Goal: Task Accomplishment & Management: Manage account settings

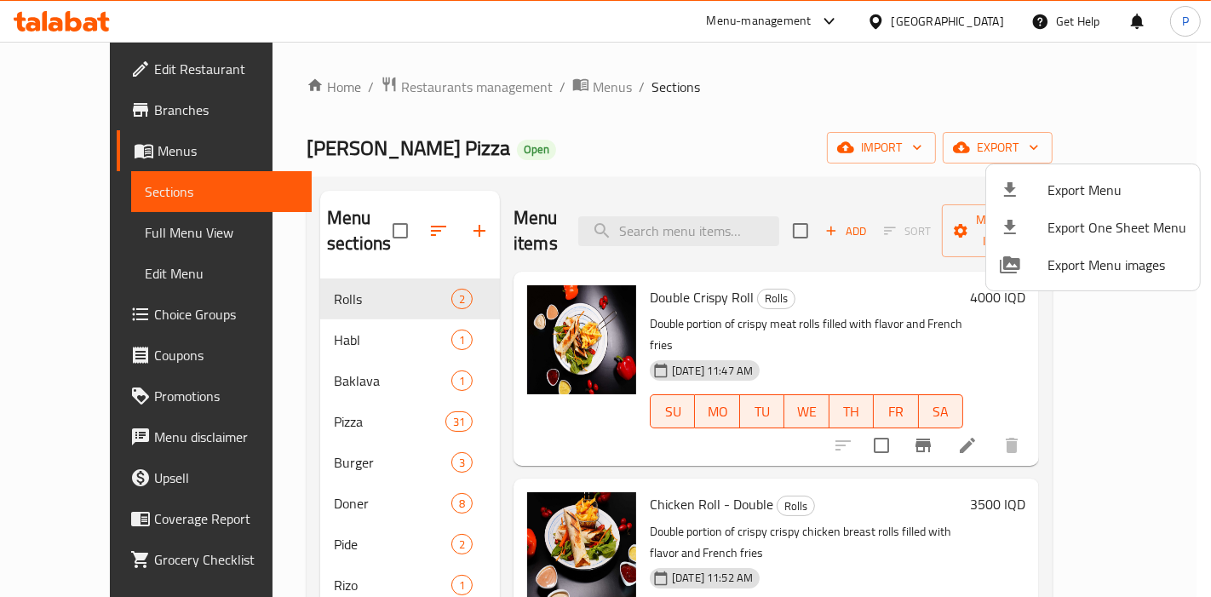
click at [524, 173] on div at bounding box center [605, 298] width 1211 height 597
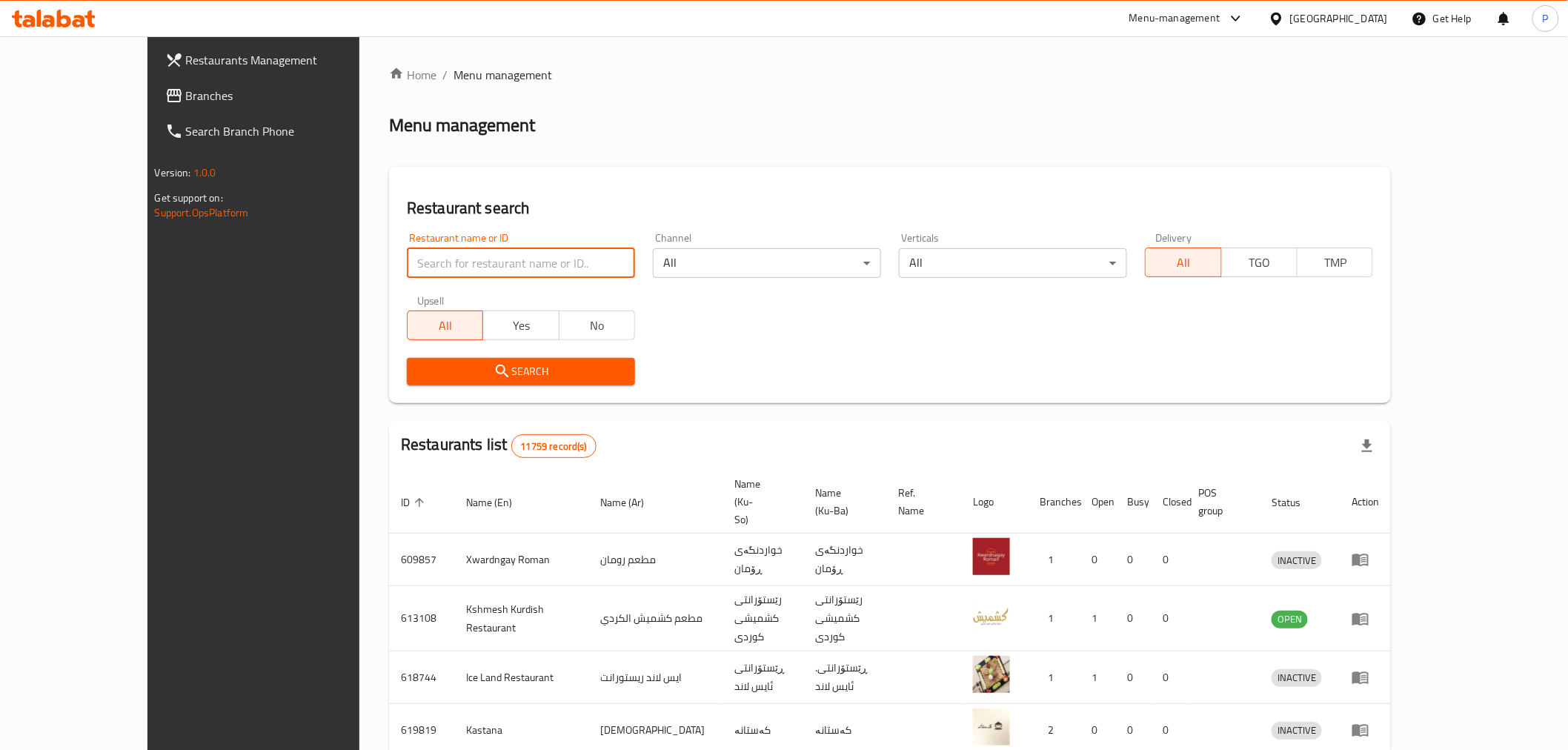
click at [480, 260] on input "search" at bounding box center [521, 263] width 228 height 30
type input "f"
click button "Search" at bounding box center [521, 371] width 228 height 27
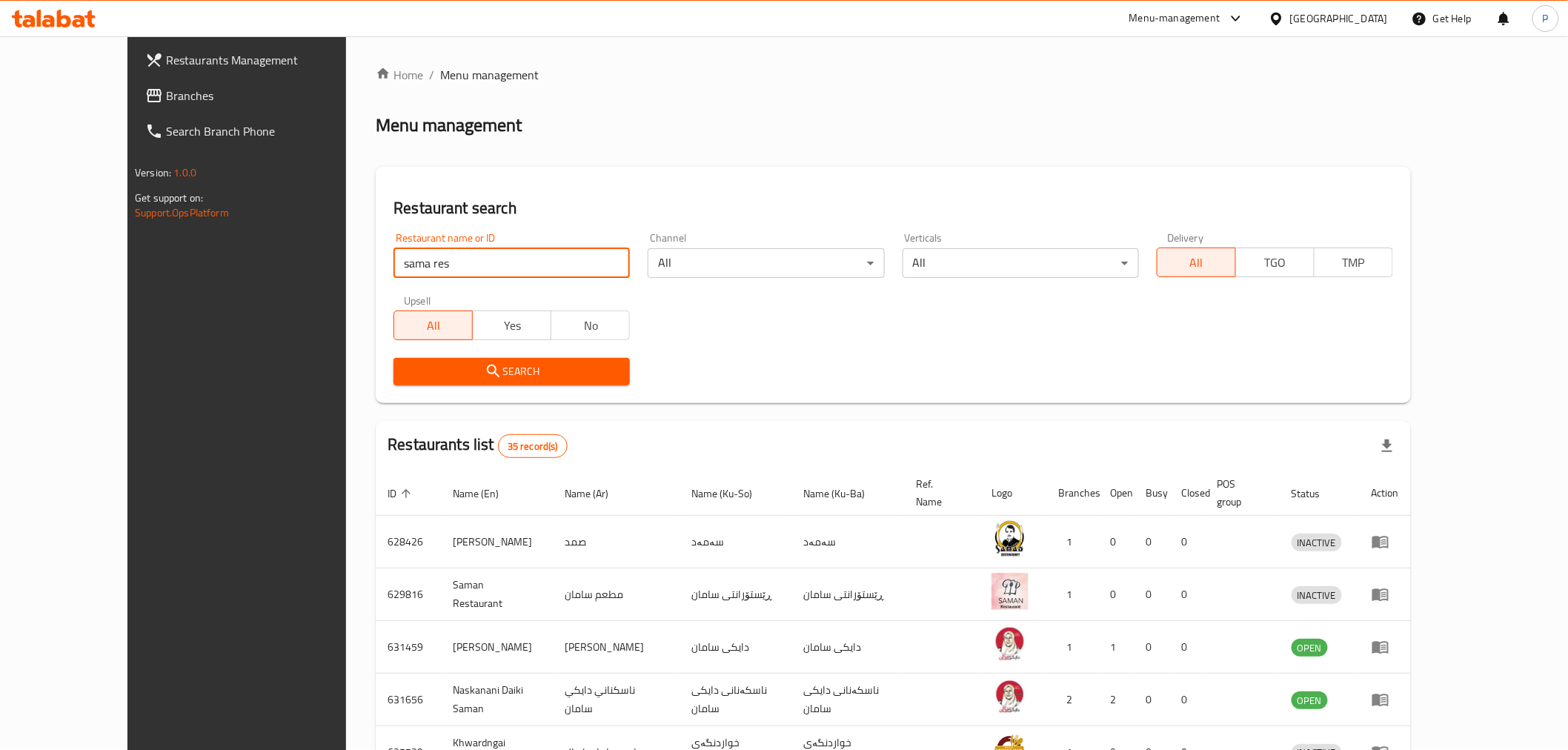
type input "sama restaurant"
click at [462, 378] on span "Search" at bounding box center [512, 371] width 212 height 18
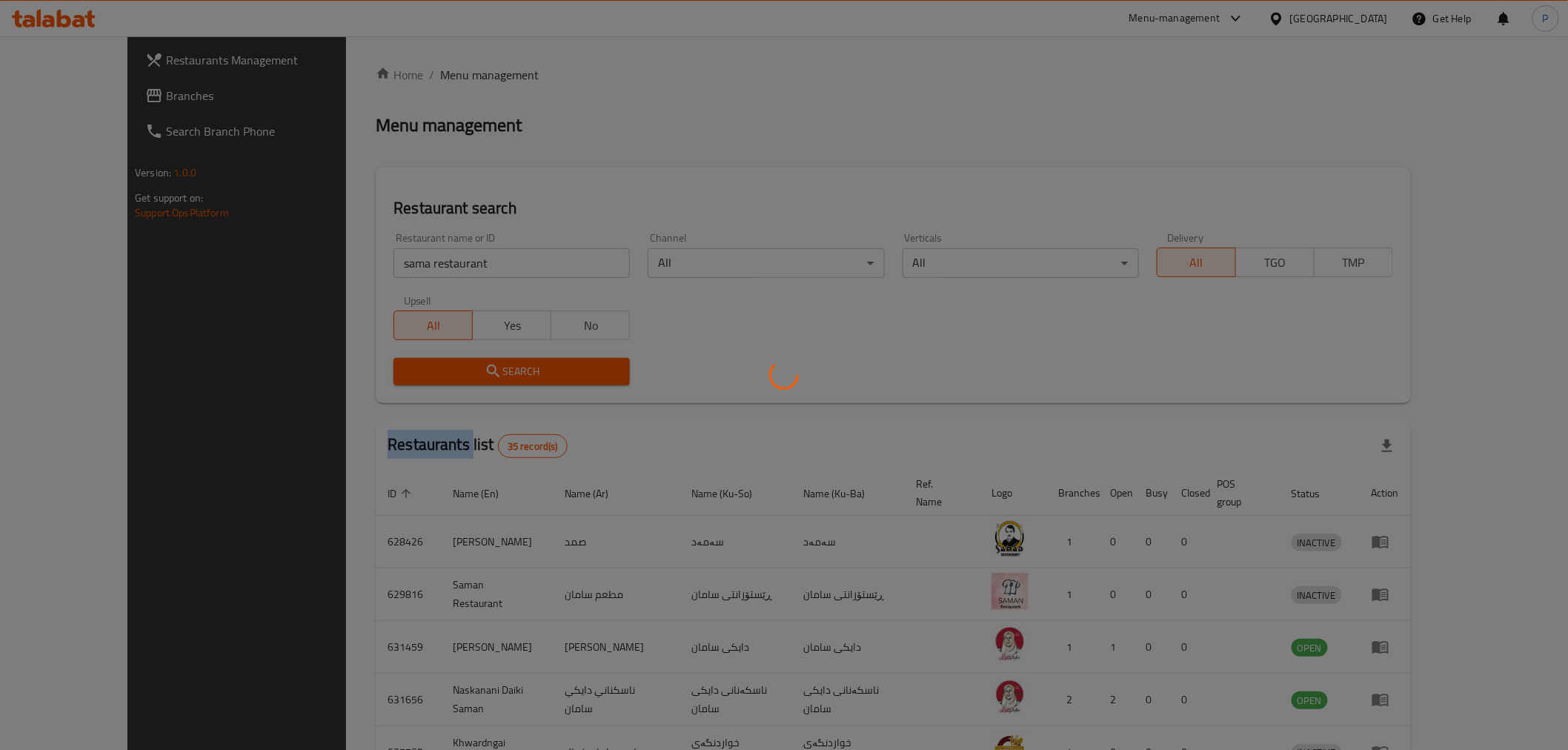
click at [462, 378] on div at bounding box center [784, 375] width 1568 height 750
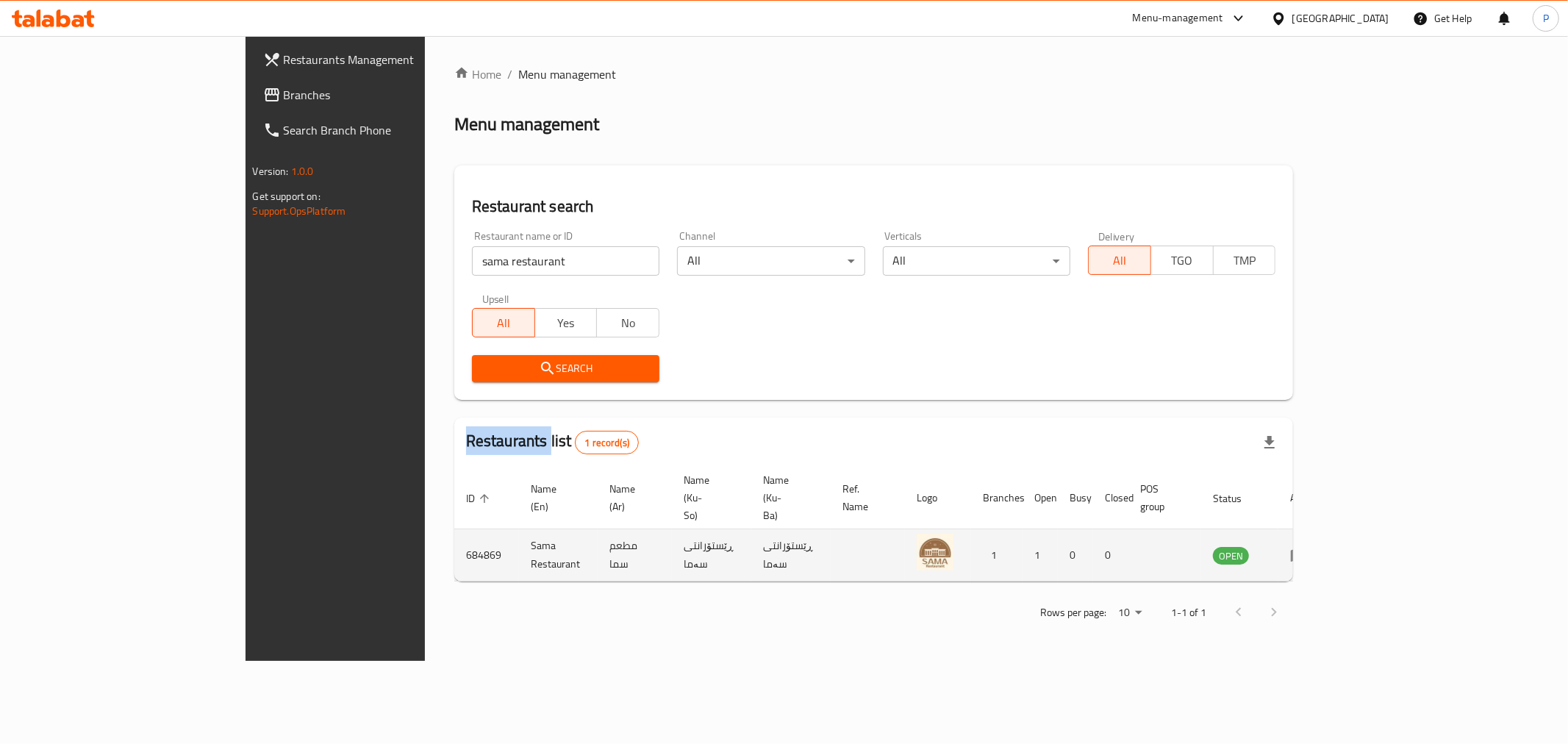
click at [1307, 550] on icon "enhanced table" at bounding box center [1299, 556] width 16 height 12
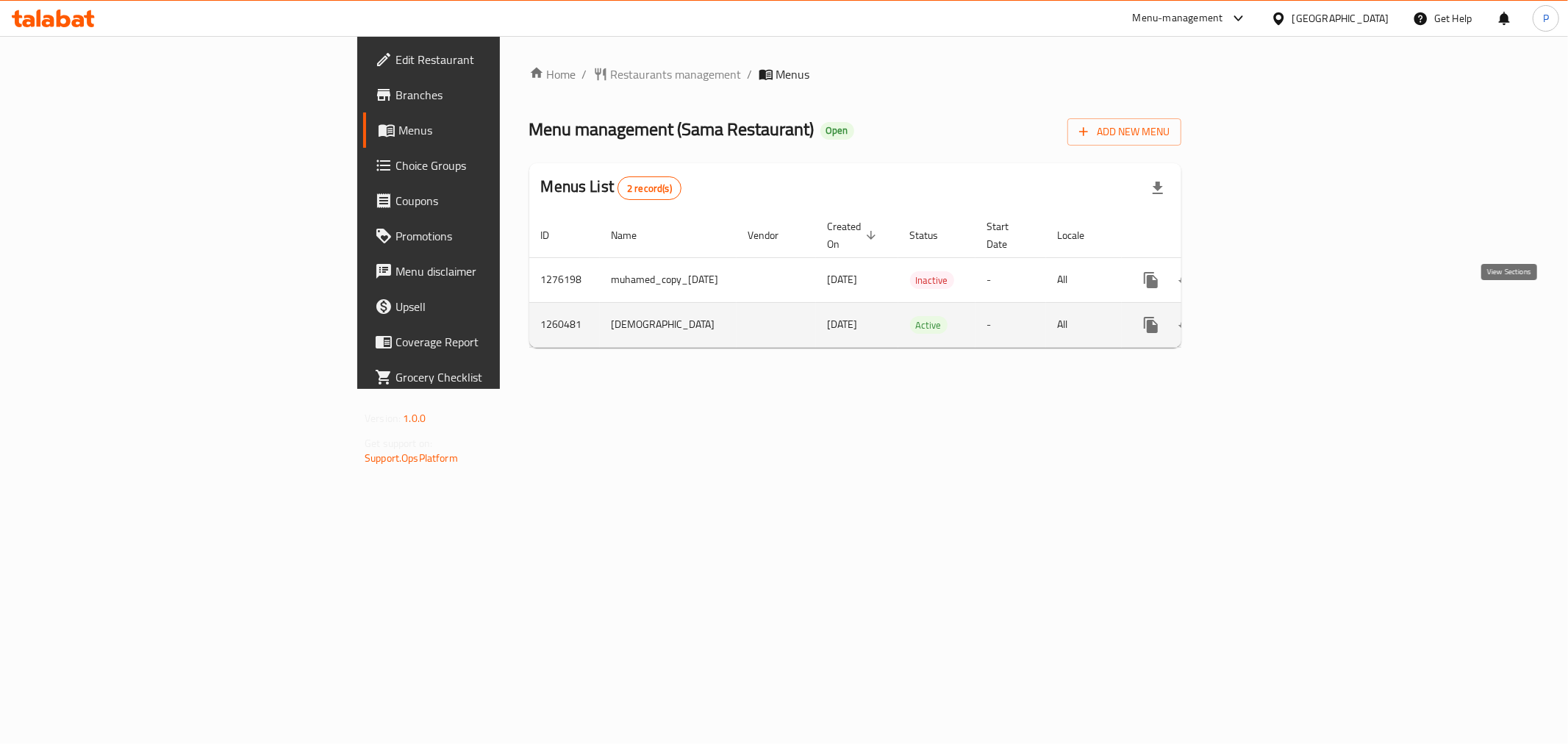
click at [1266, 316] on icon "enhanced table" at bounding box center [1257, 325] width 17 height 17
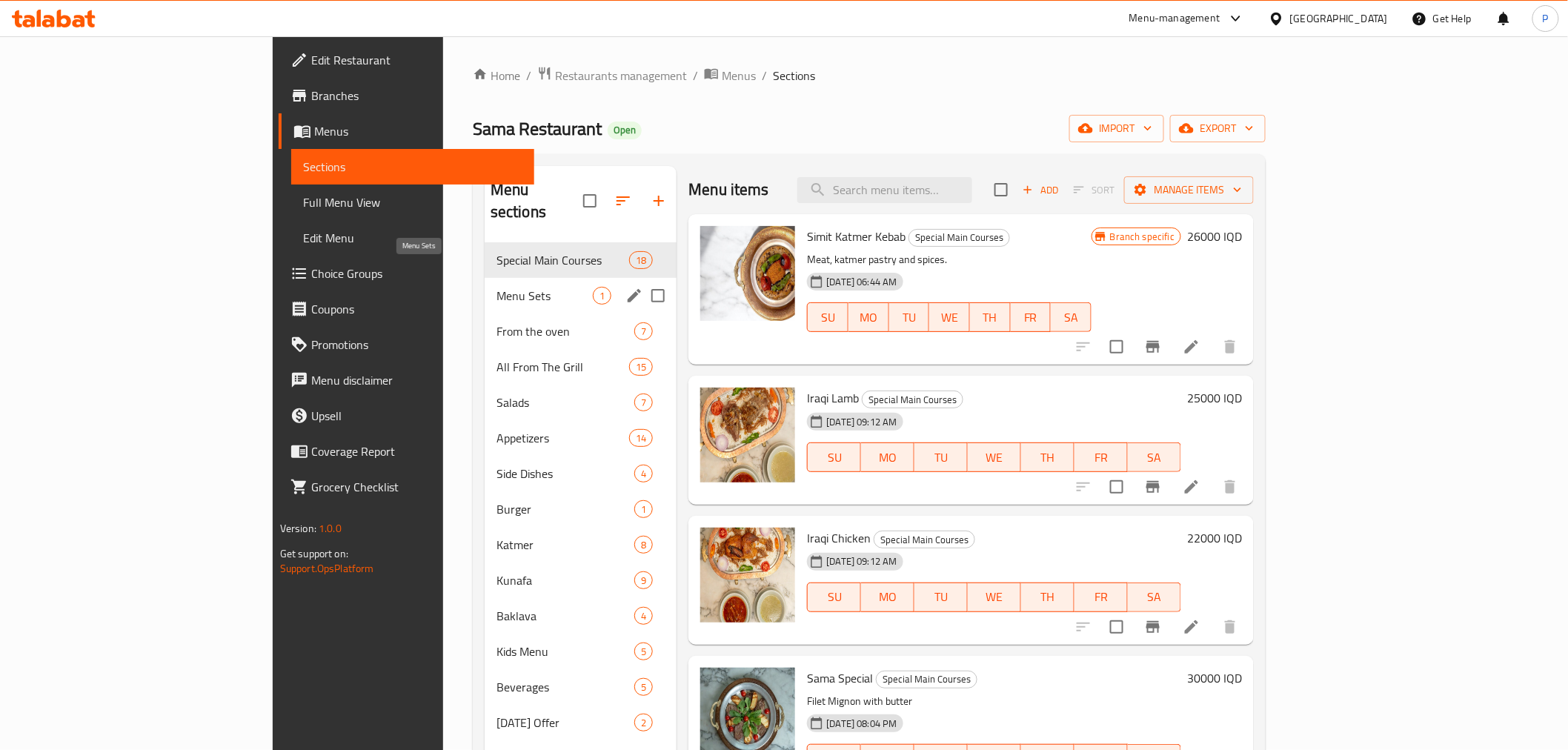
click at [496, 286] on span "Menu Sets" at bounding box center [544, 295] width 97 height 17
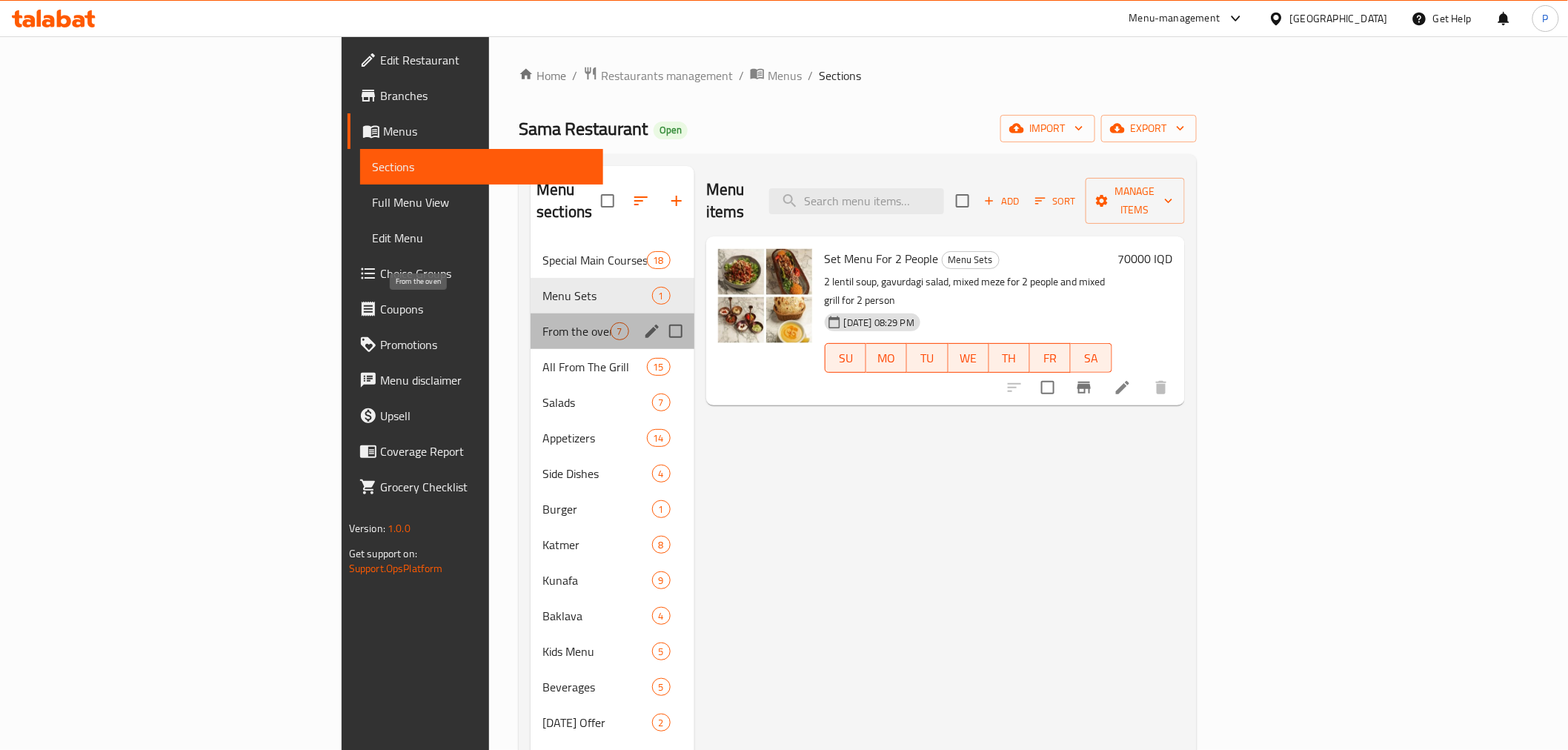
click at [542, 322] on span "From the oven" at bounding box center [575, 331] width 67 height 17
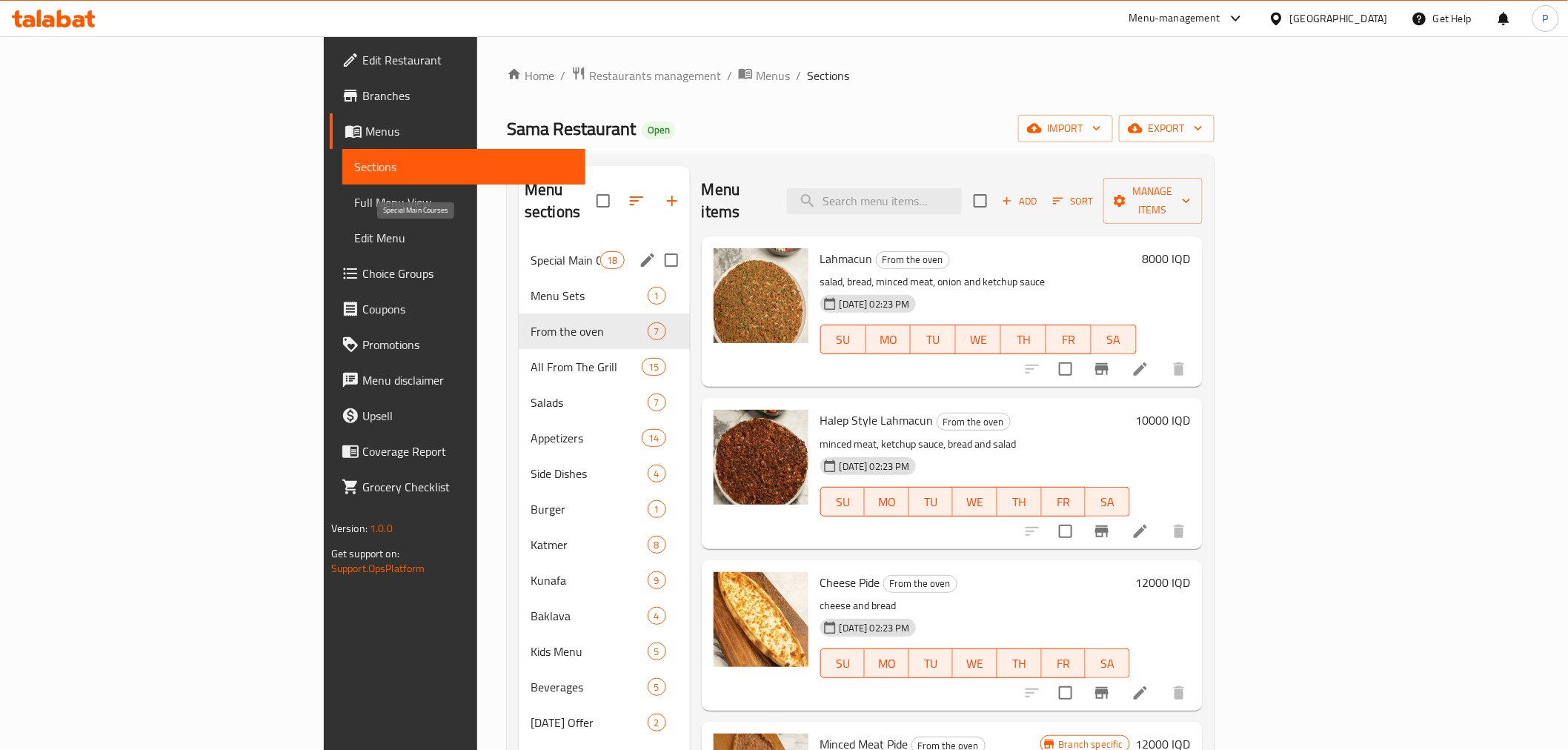
click at [519, 242] on div "Special Main Courses 18" at bounding box center [604, 259] width 172 height 36
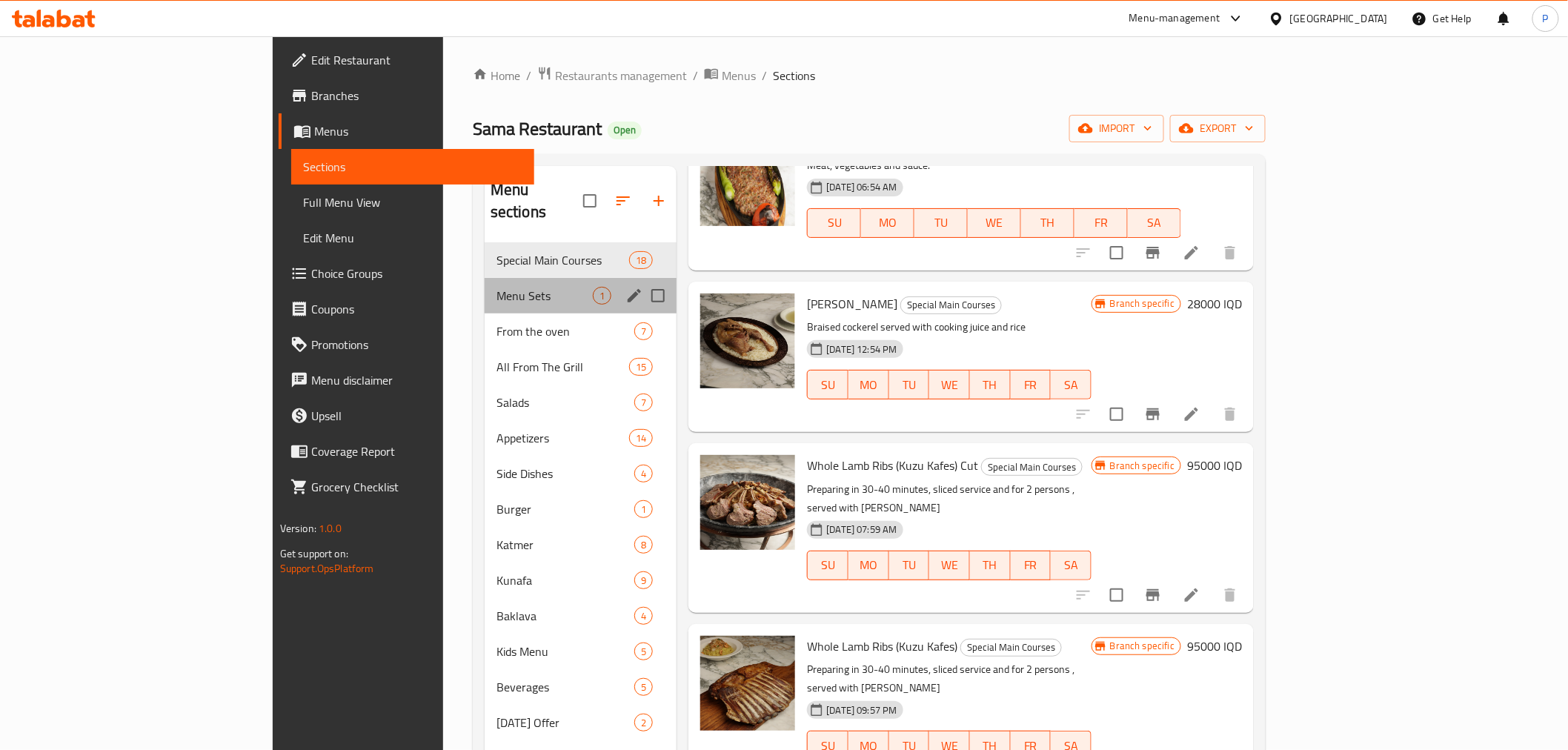
click at [485, 289] on div "Menu Sets 1" at bounding box center [581, 295] width 192 height 36
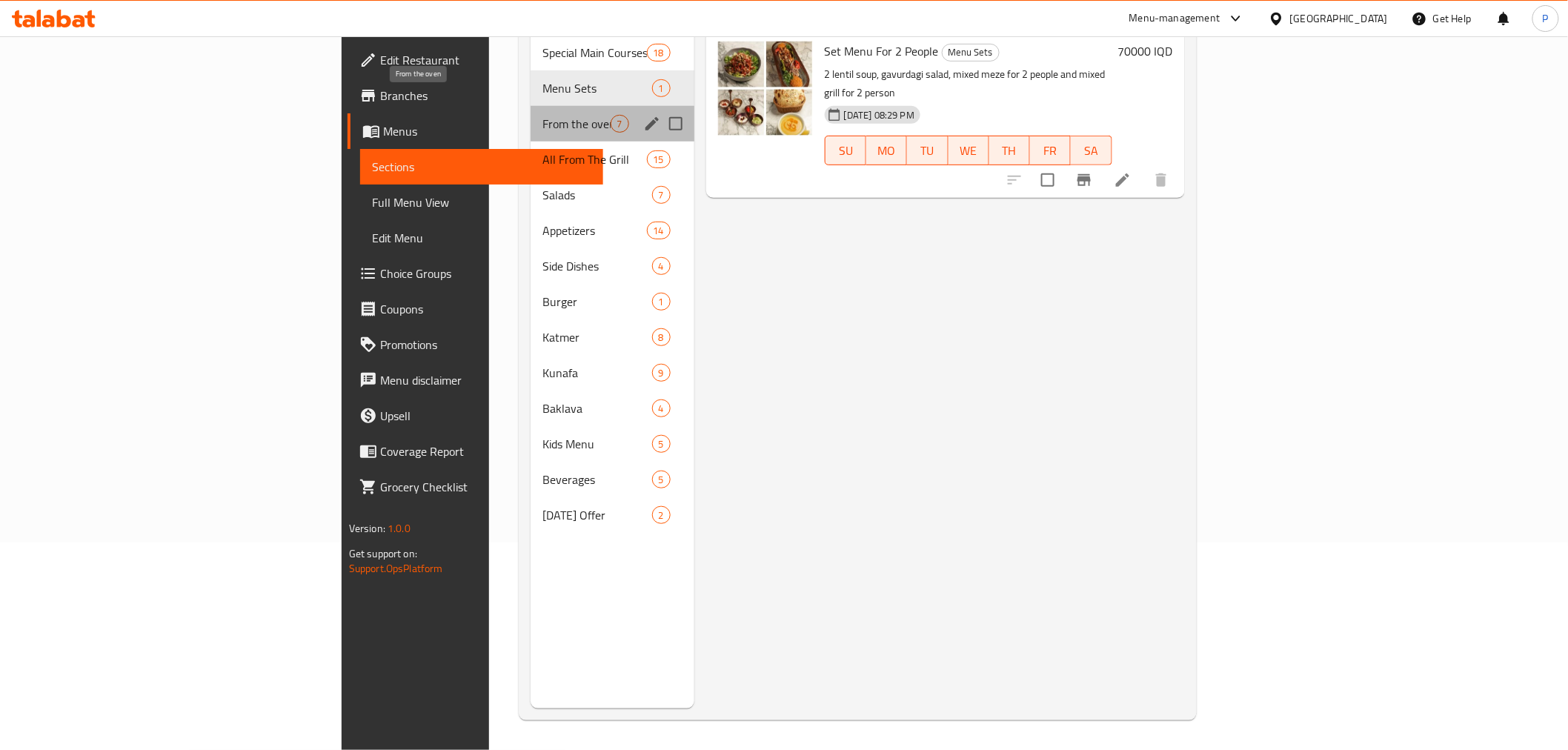
click at [542, 115] on span "From the oven" at bounding box center [575, 124] width 67 height 17
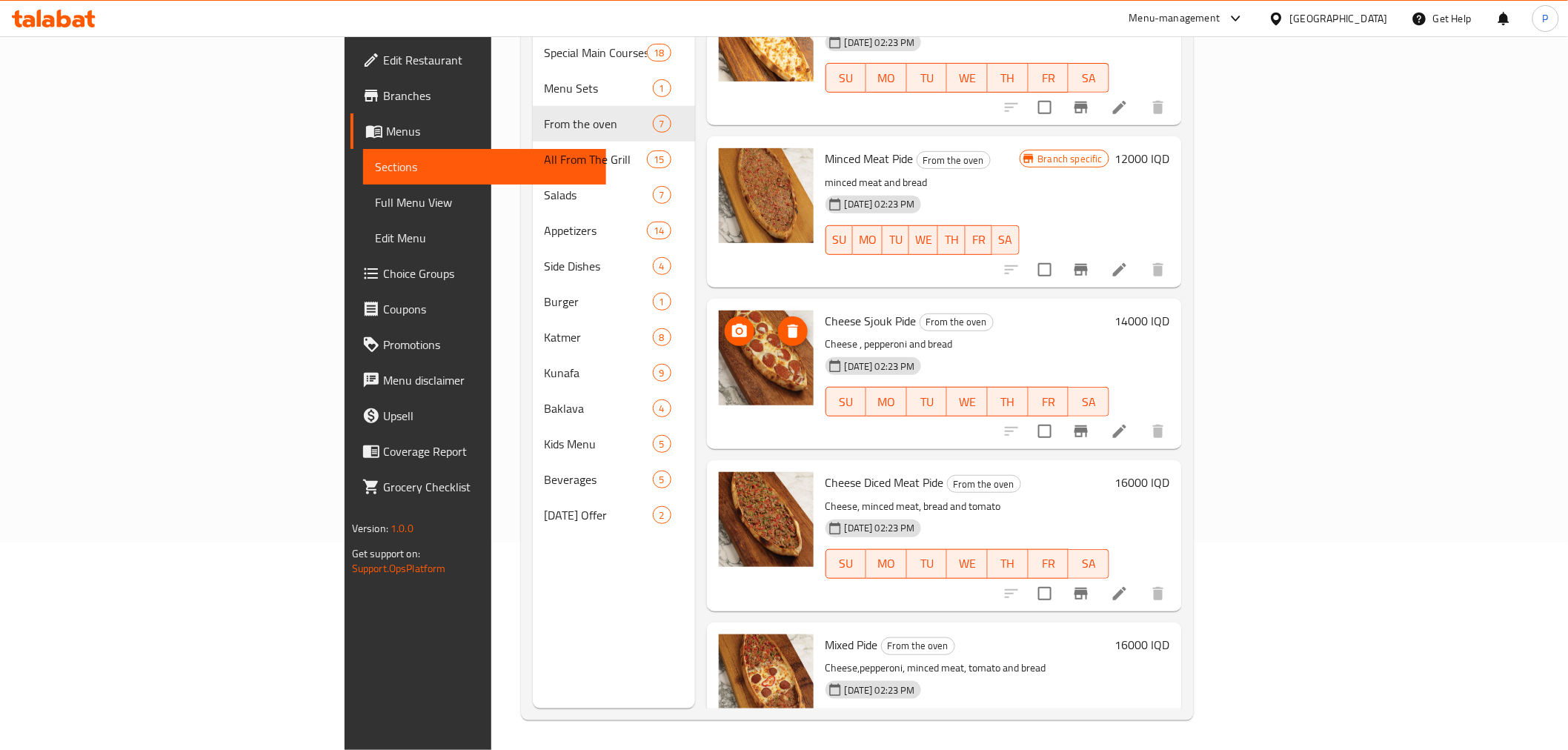
scroll to position [419, 0]
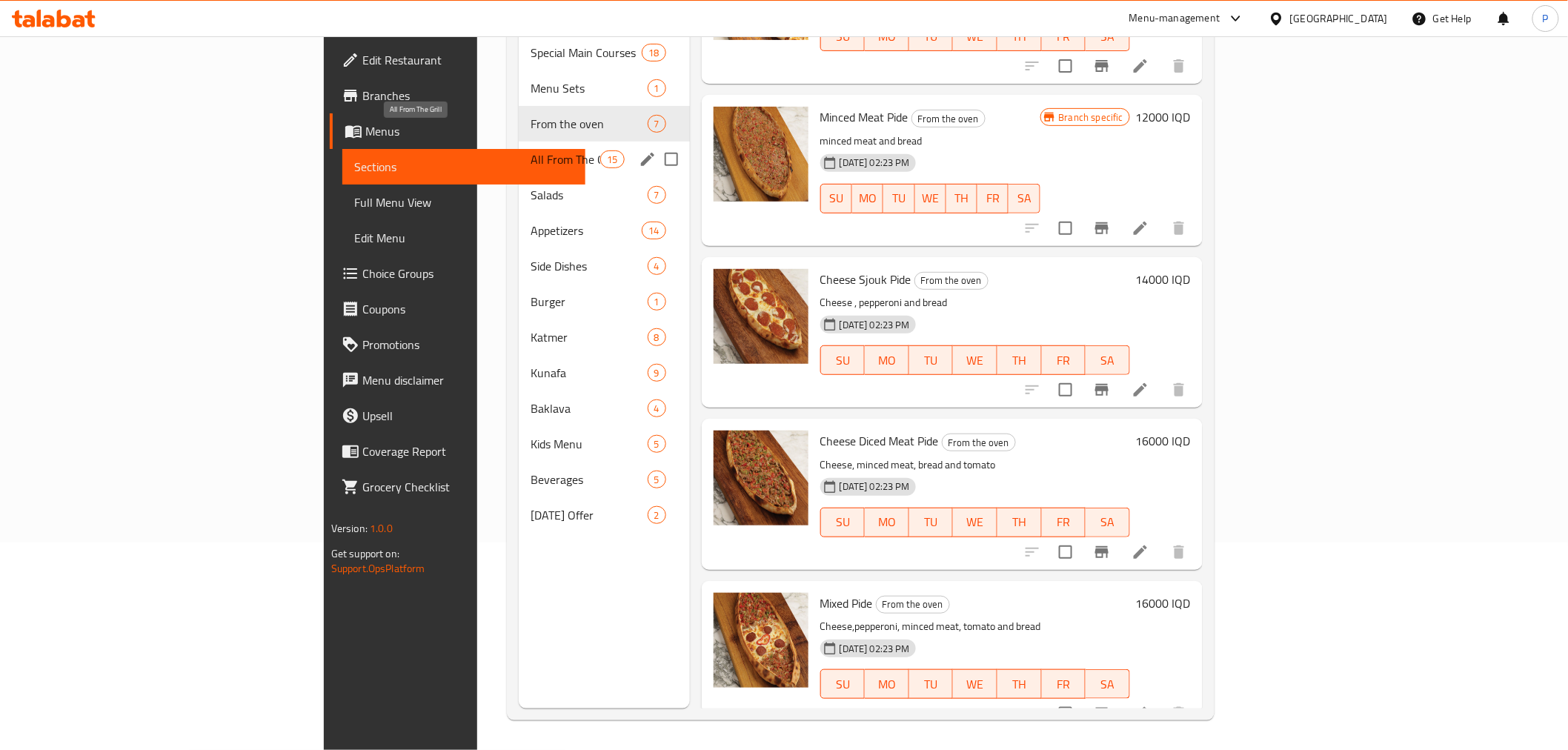
click at [531, 151] on span "All From The Grill" at bounding box center [566, 159] width 70 height 17
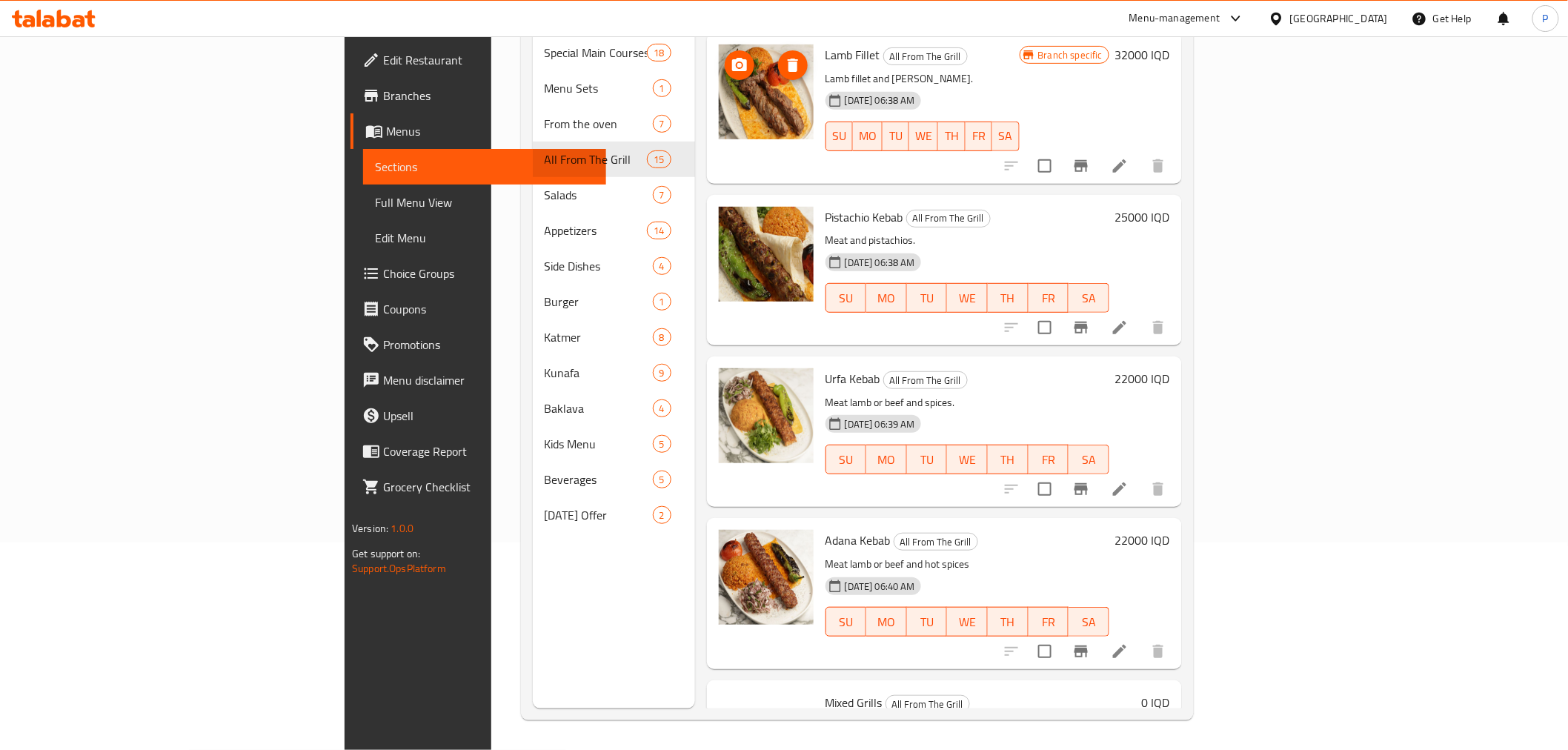
scroll to position [1713, 0]
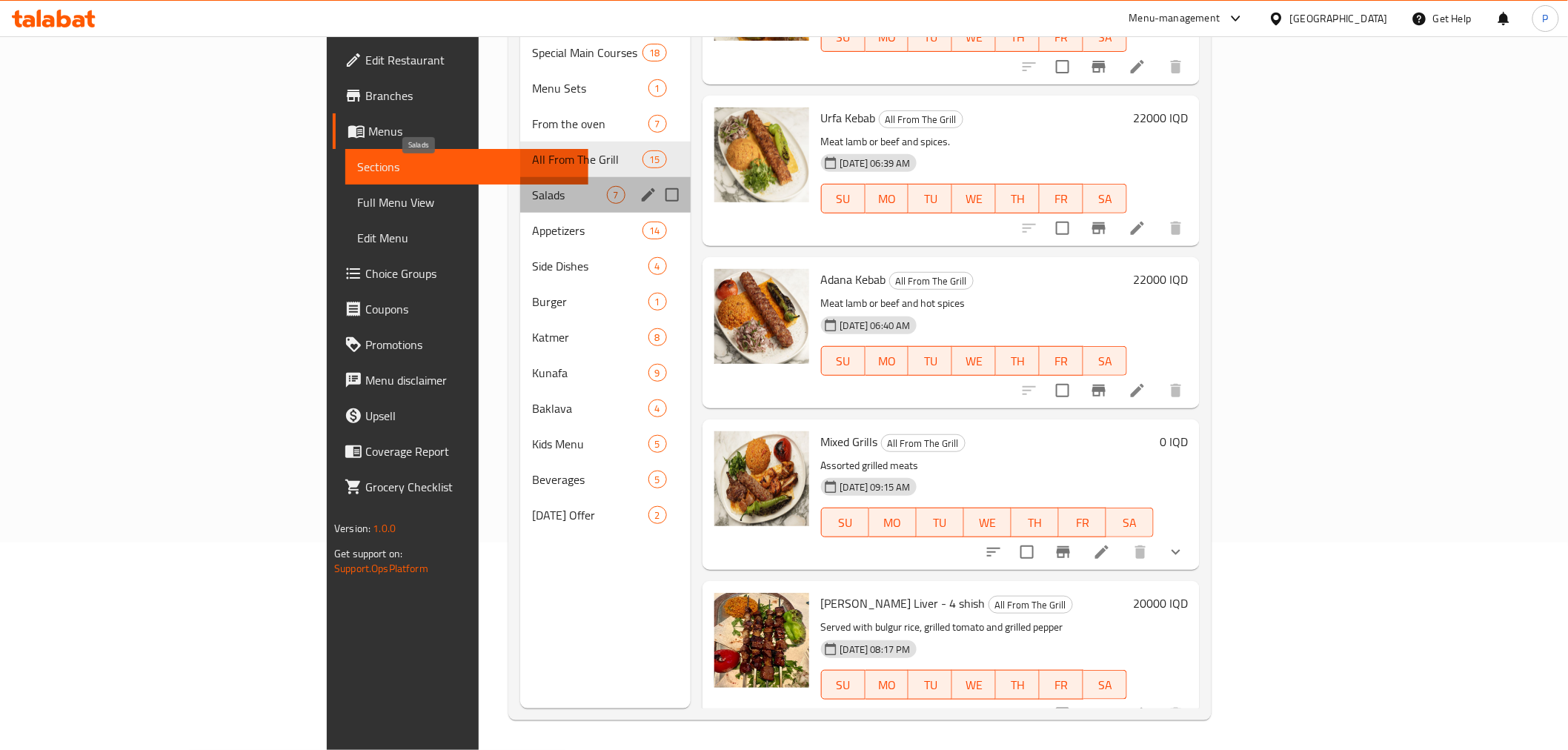
click at [532, 186] on span "Salads" at bounding box center [569, 195] width 74 height 17
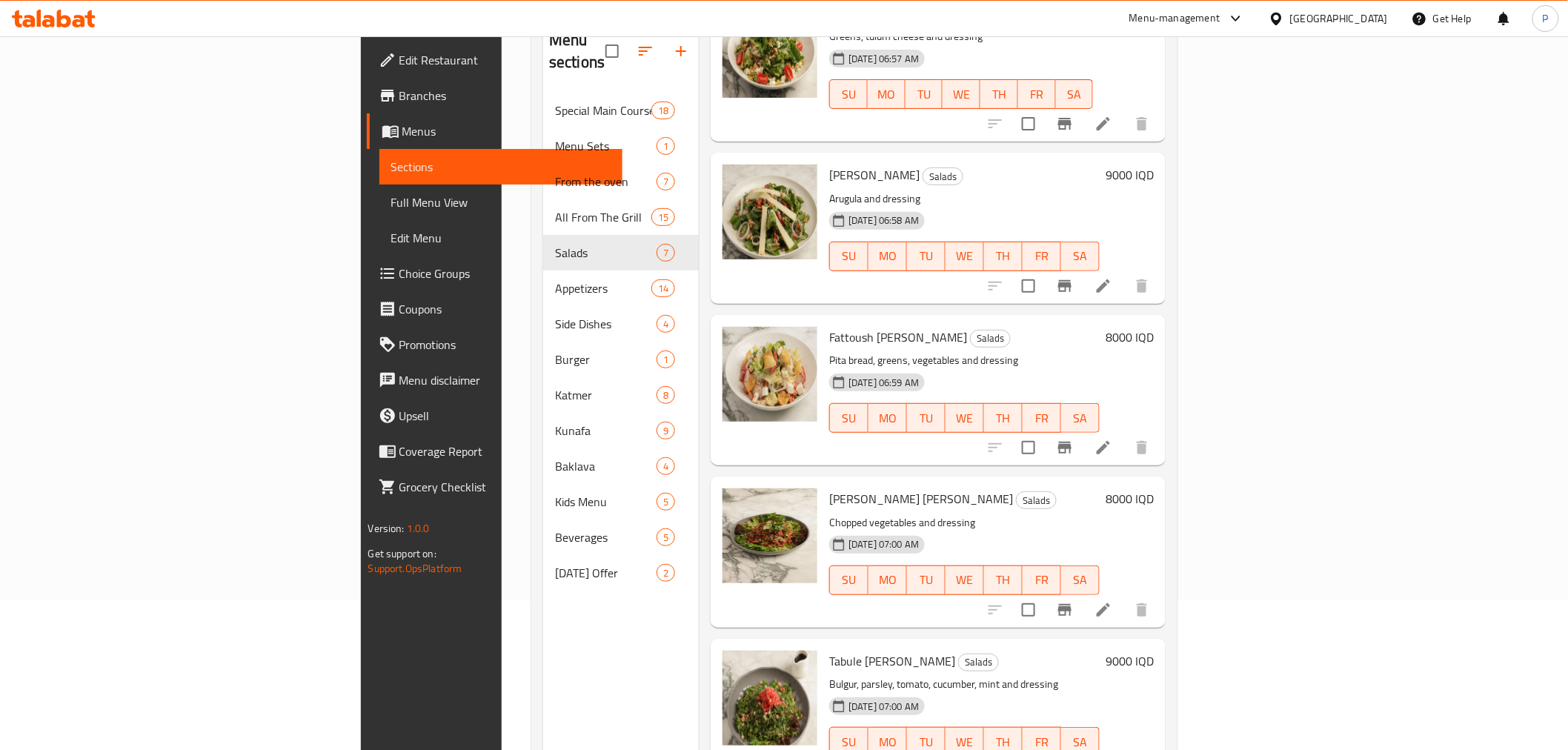
scroll to position [207, 0]
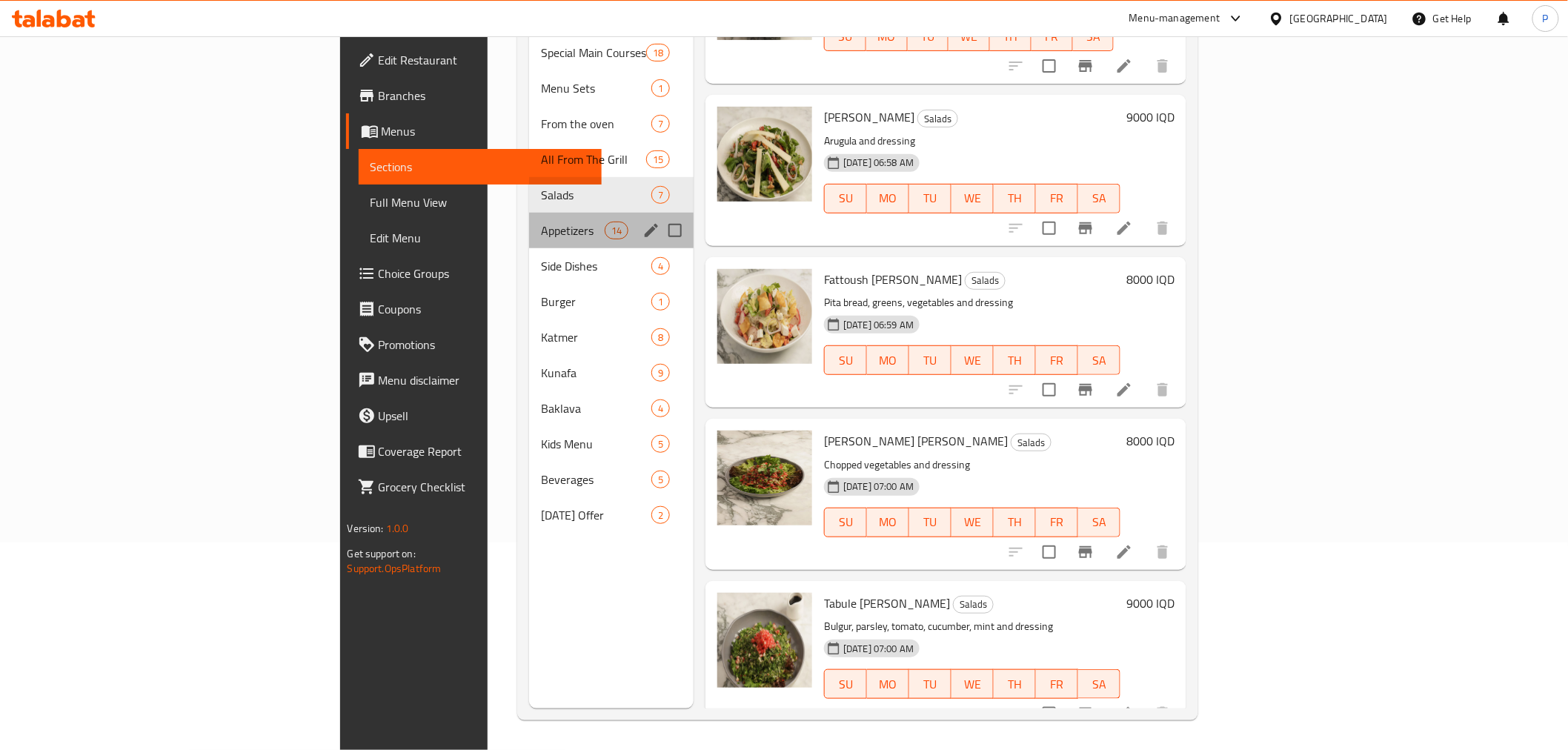
click at [529, 212] on div "Appetizers 14" at bounding box center [611, 230] width 165 height 36
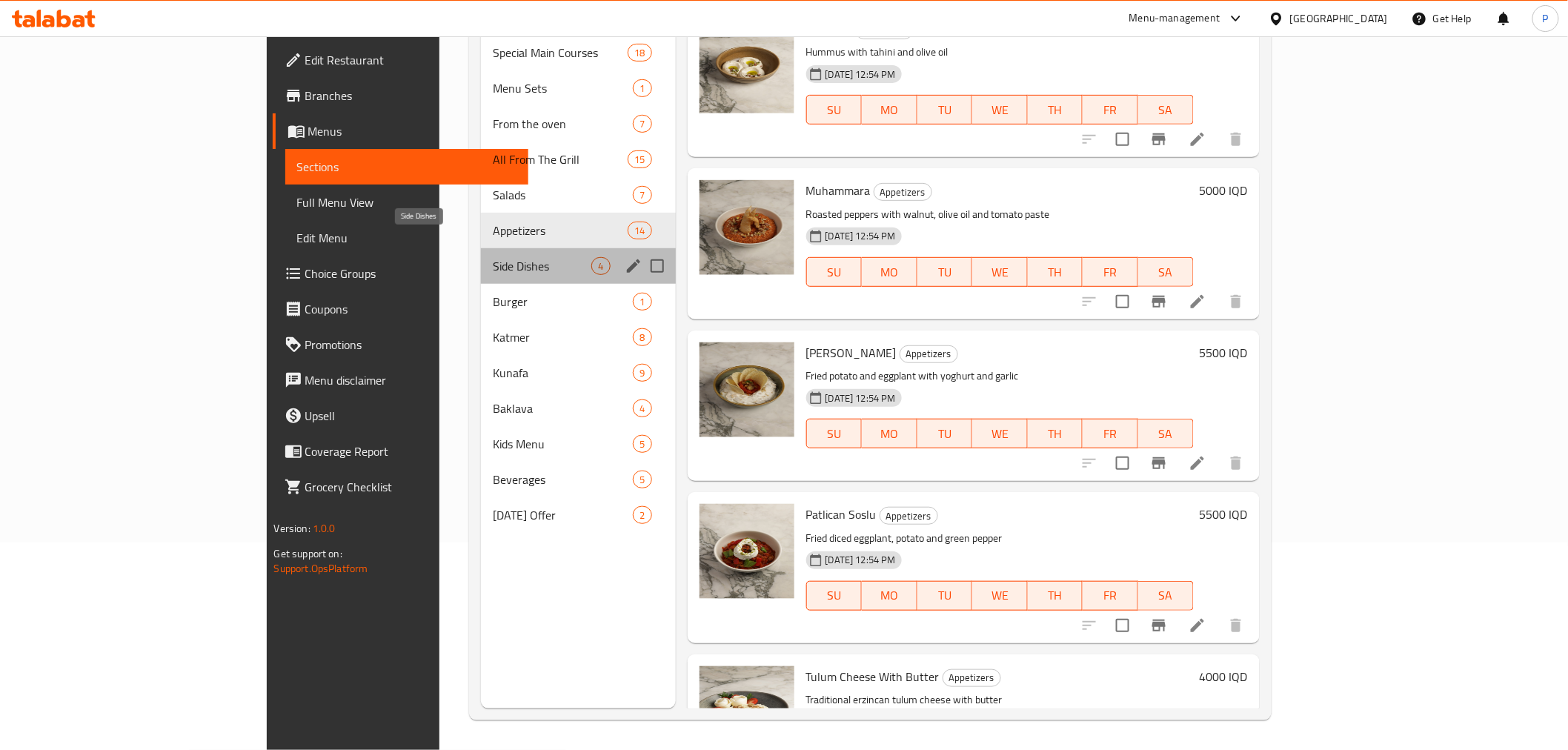
click at [493, 257] on span "Side Dishes" at bounding box center [542, 265] width 99 height 17
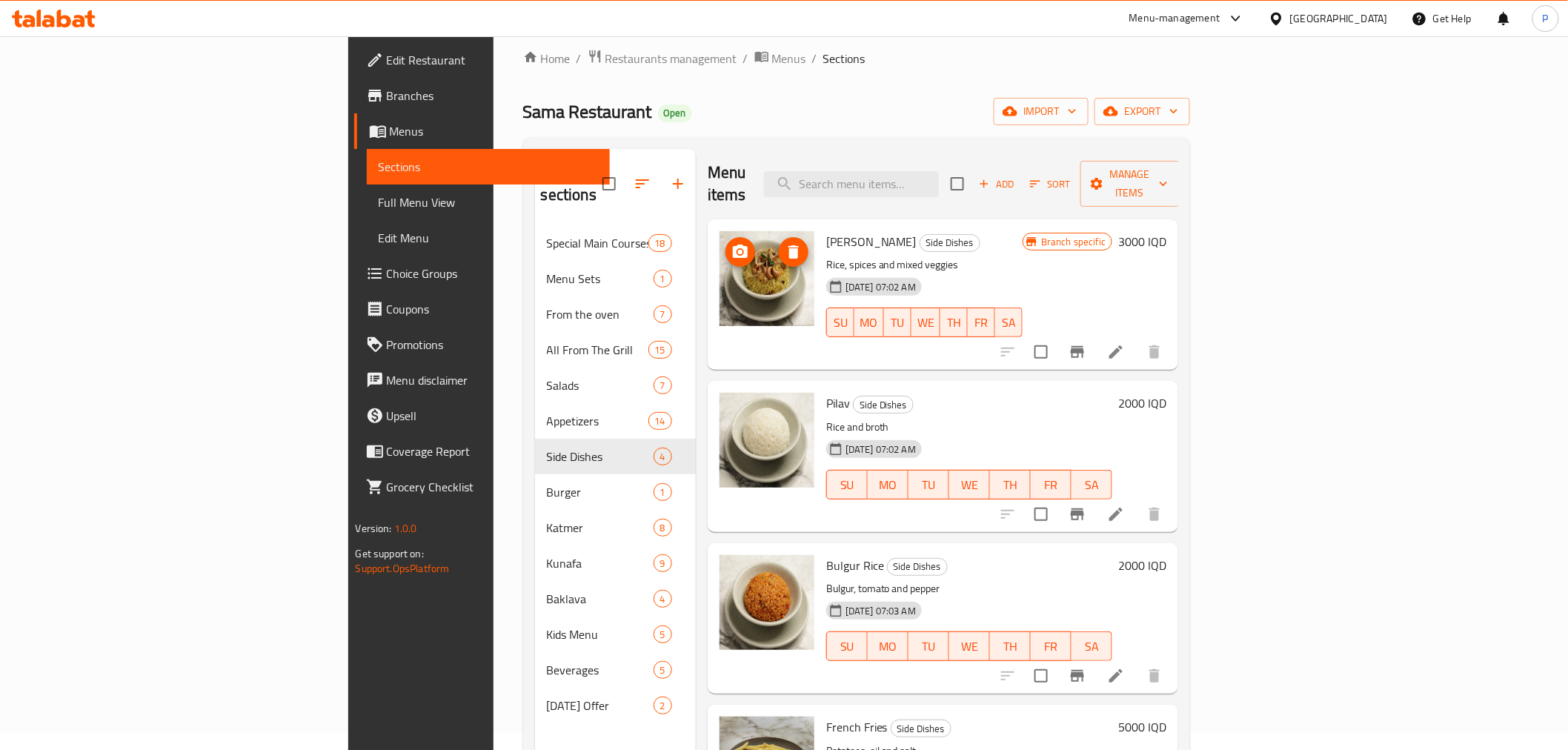
scroll to position [207, 0]
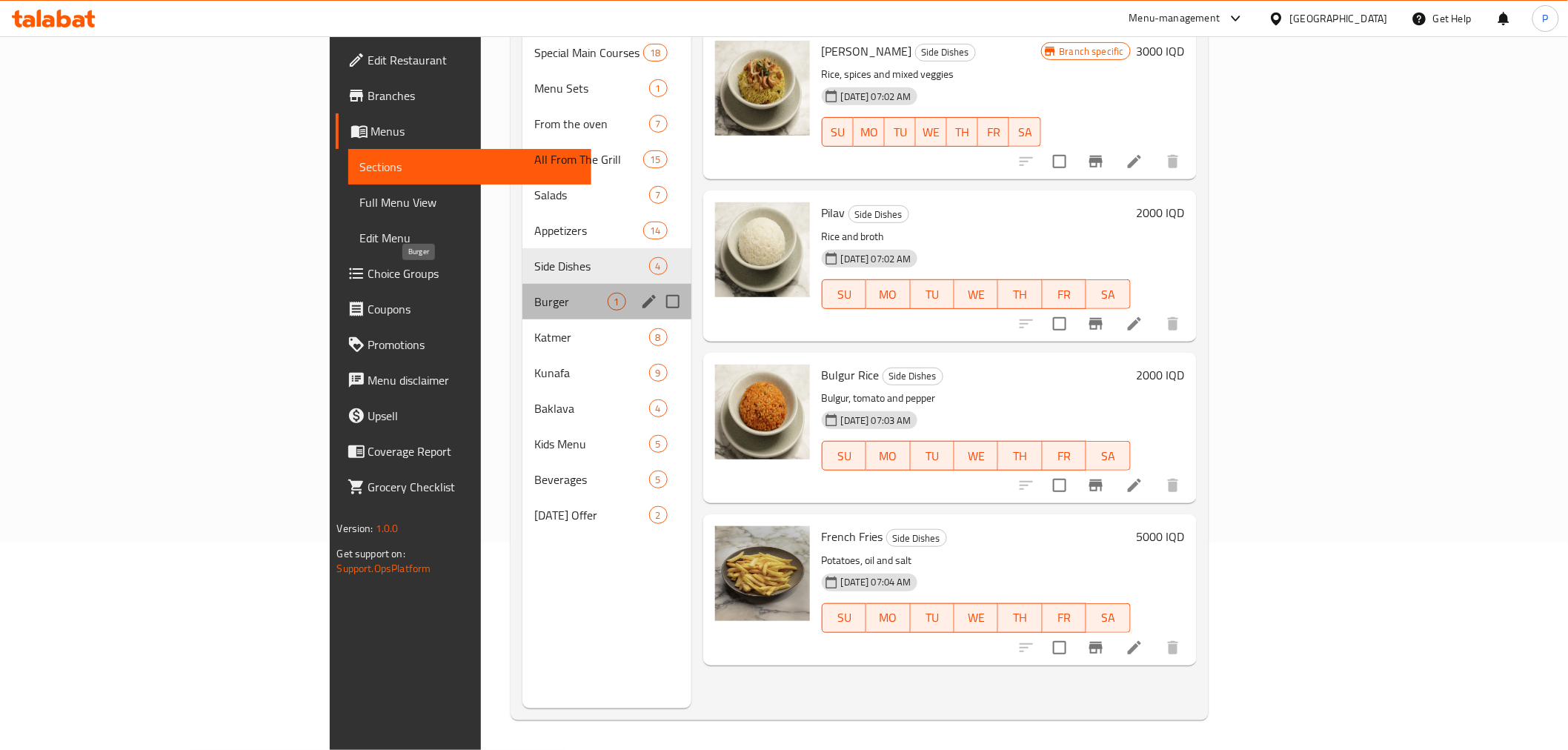
click at [535, 292] on span "Burger" at bounding box center [570, 301] width 72 height 17
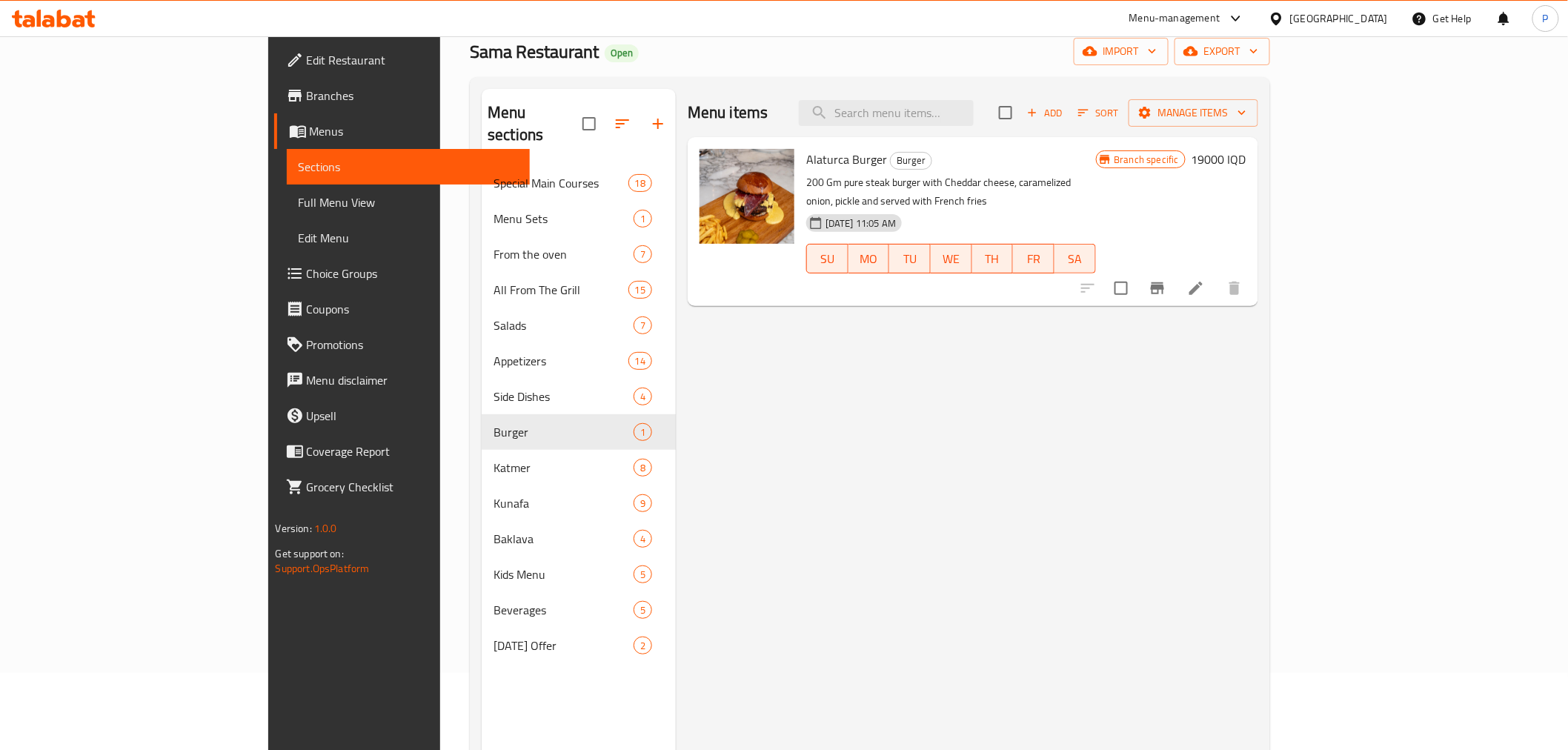
scroll to position [207, 0]
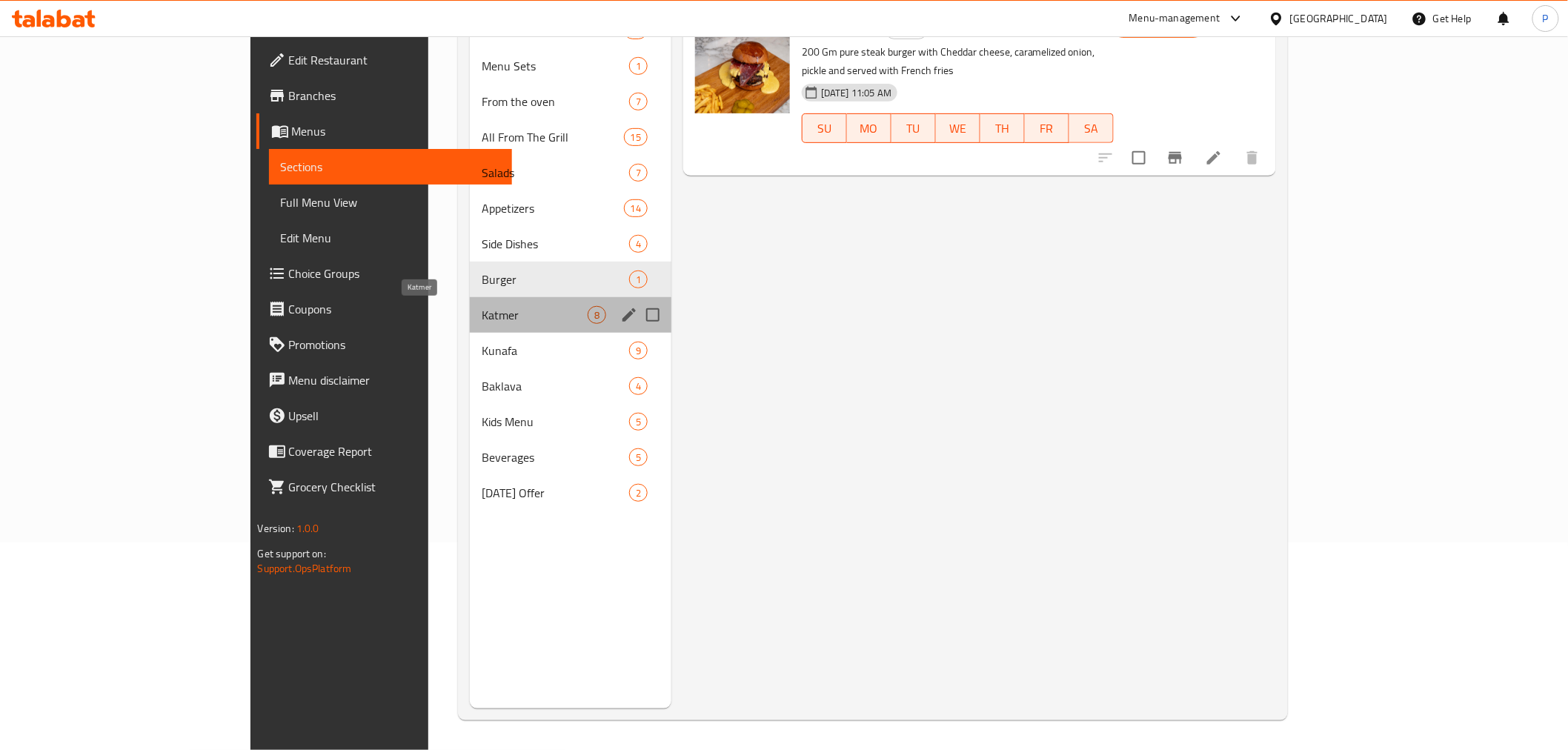
click at [481, 321] on span "Katmer" at bounding box center [535, 315] width 106 height 17
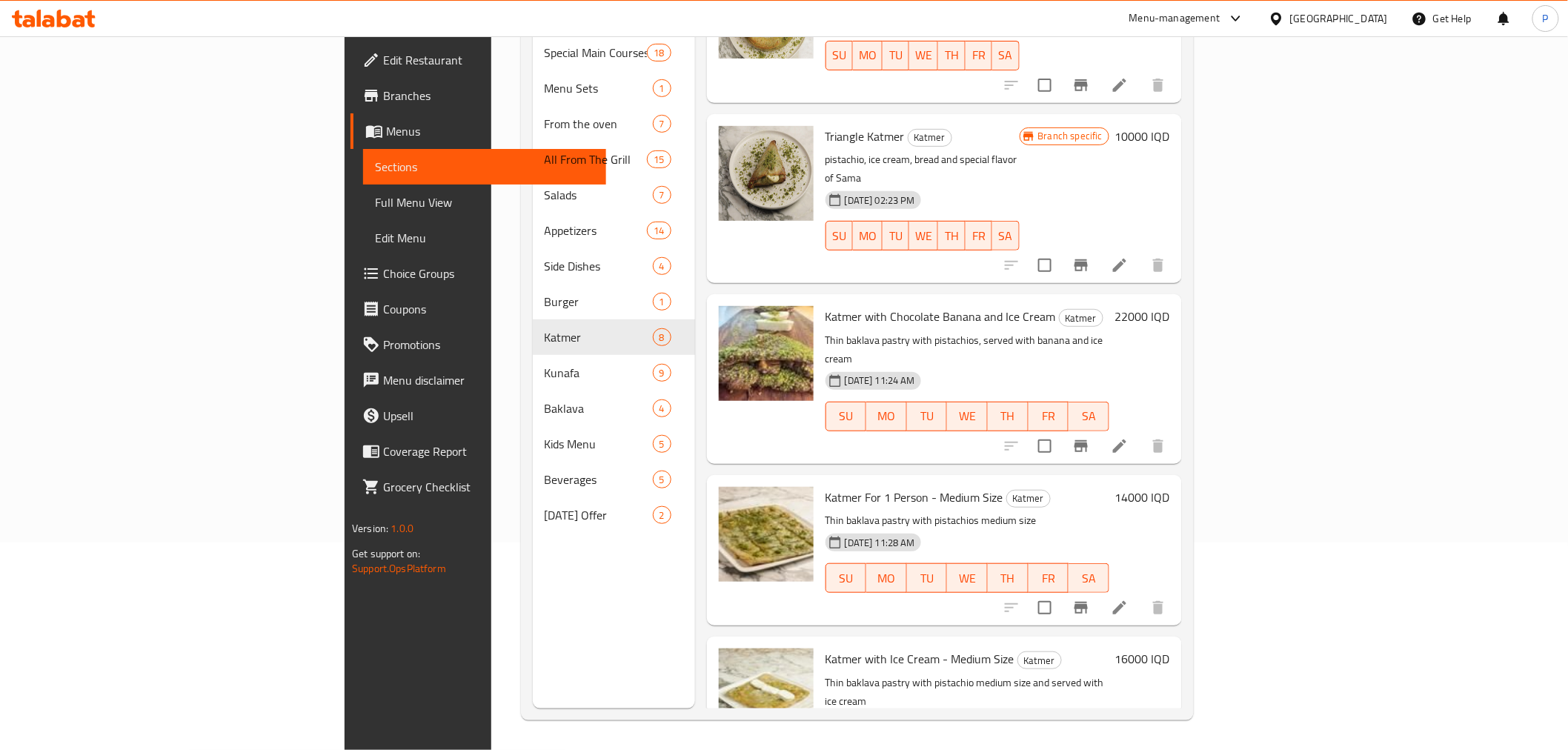
click at [74, 30] on div at bounding box center [53, 18] width 107 height 30
click at [70, 19] on icon at bounding box center [64, 18] width 14 height 17
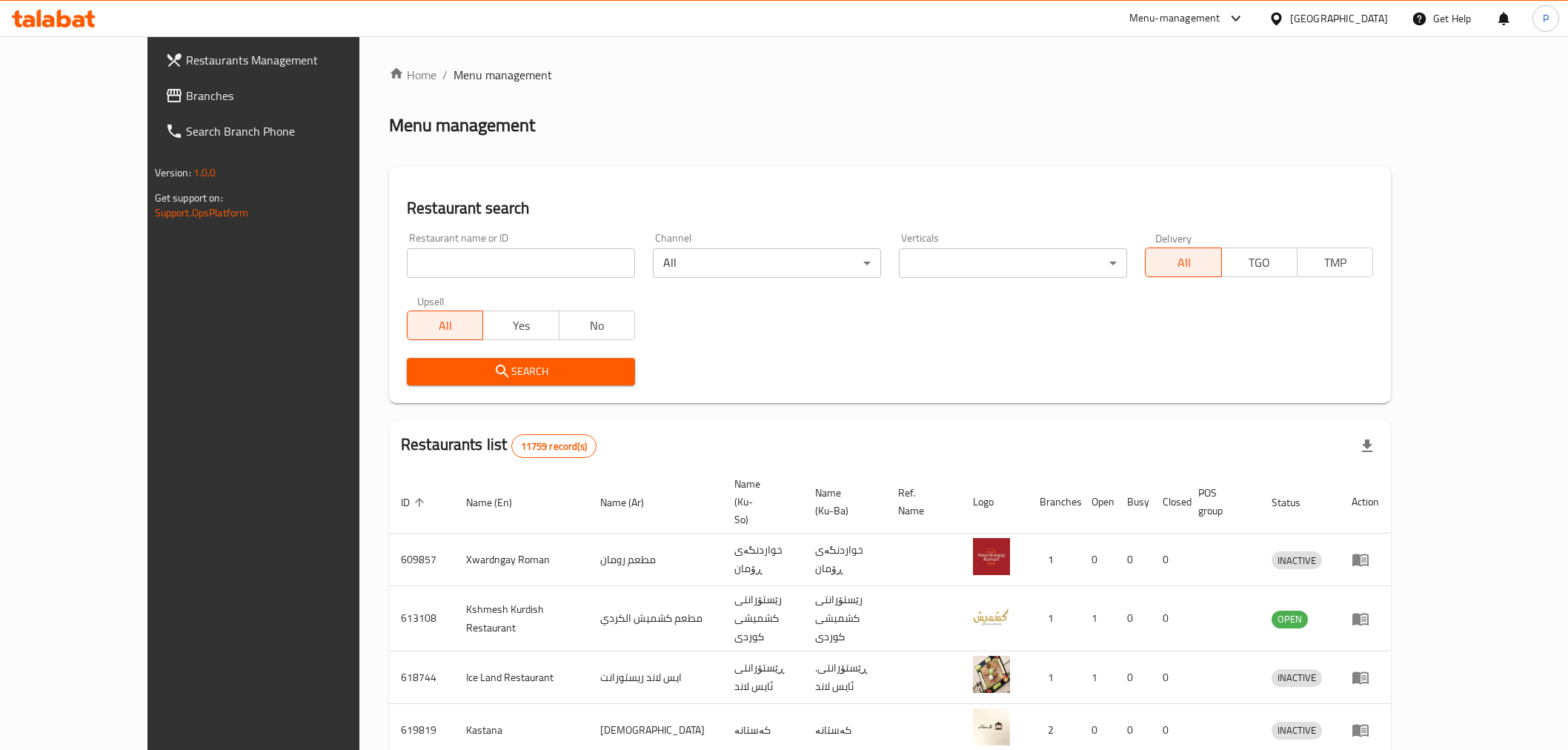
scroll to position [17, 0]
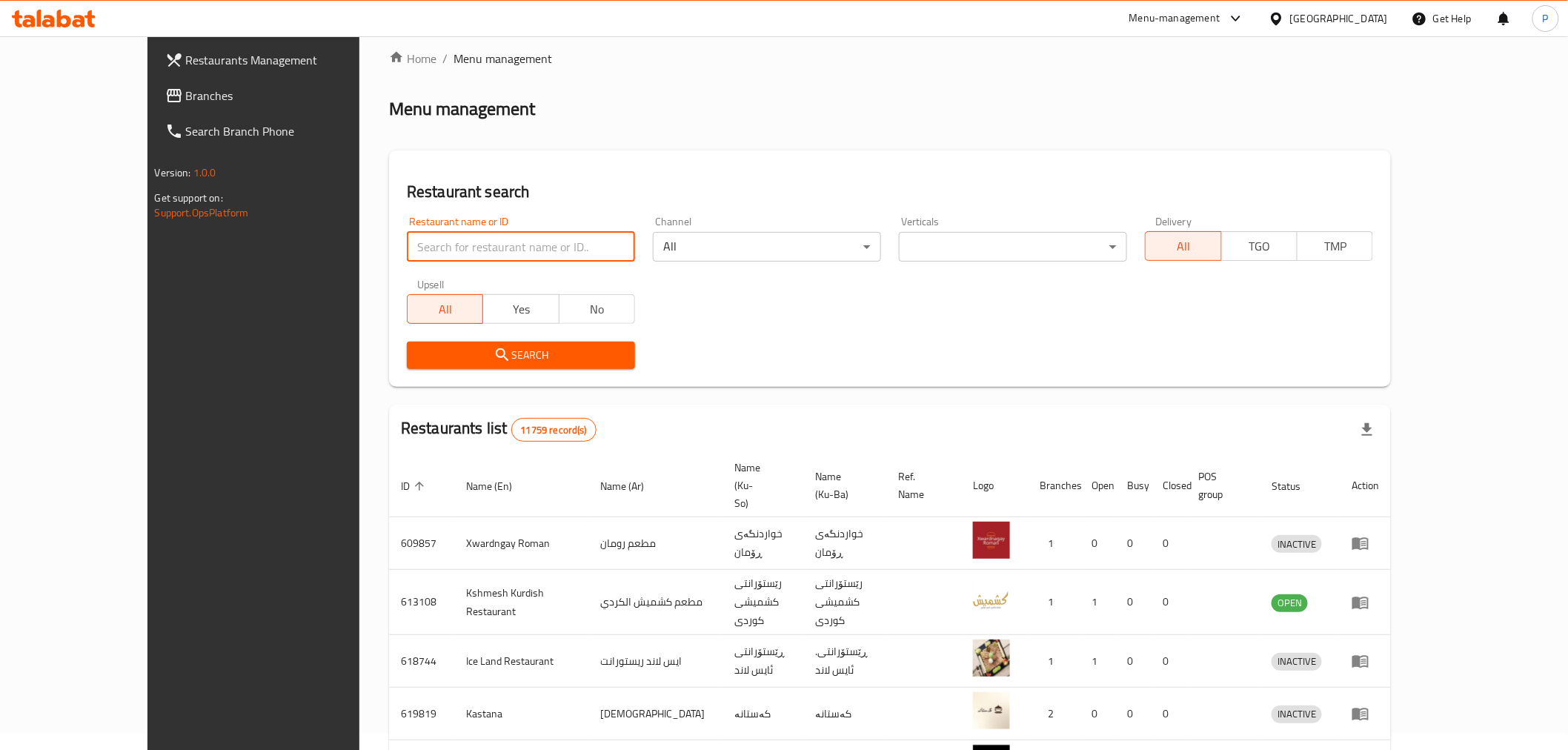
click at [561, 234] on input "search" at bounding box center [521, 246] width 228 height 30
type input "malta"
click at [442, 62] on li "/" at bounding box center [445, 58] width 5 height 17
click at [389, 57] on link "Home" at bounding box center [413, 58] width 47 height 17
